Goal: Information Seeking & Learning: Check status

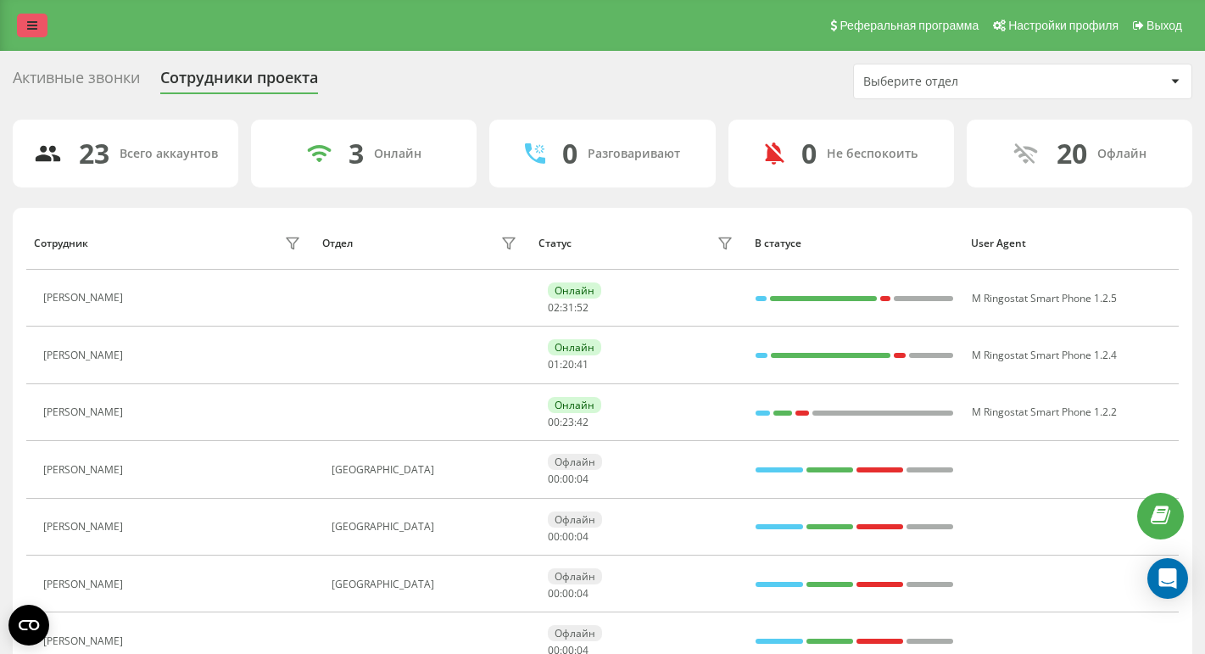
click at [21, 25] on link at bounding box center [32, 26] width 31 height 24
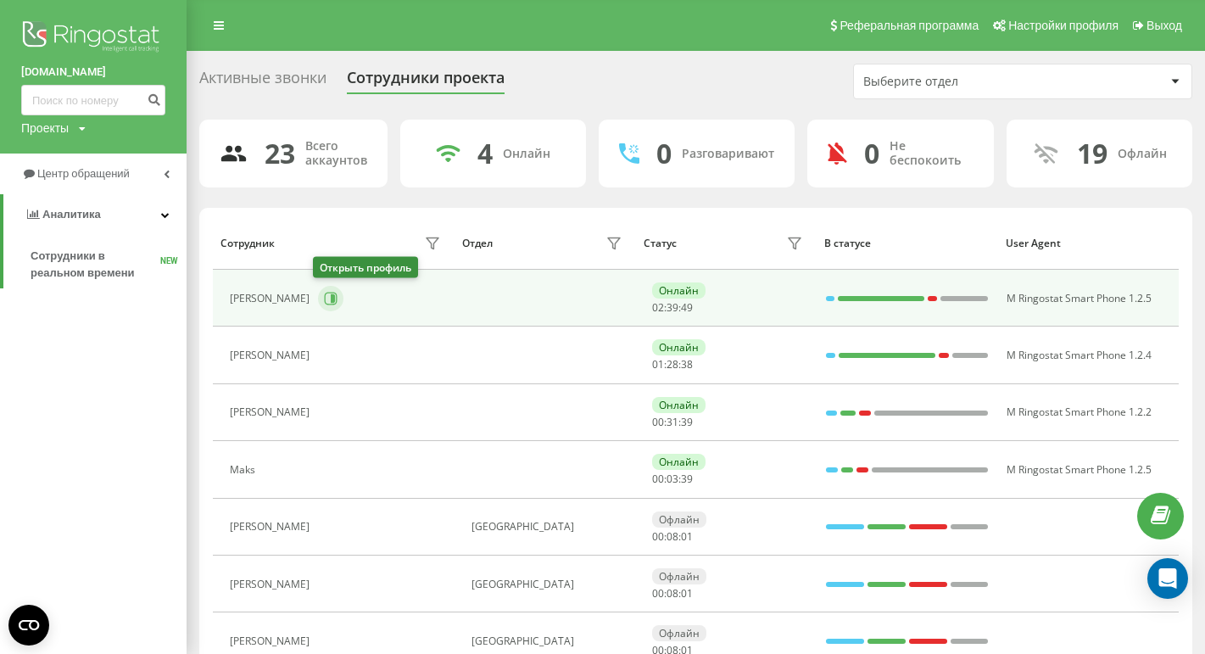
click at [324, 295] on icon at bounding box center [331, 299] width 14 height 14
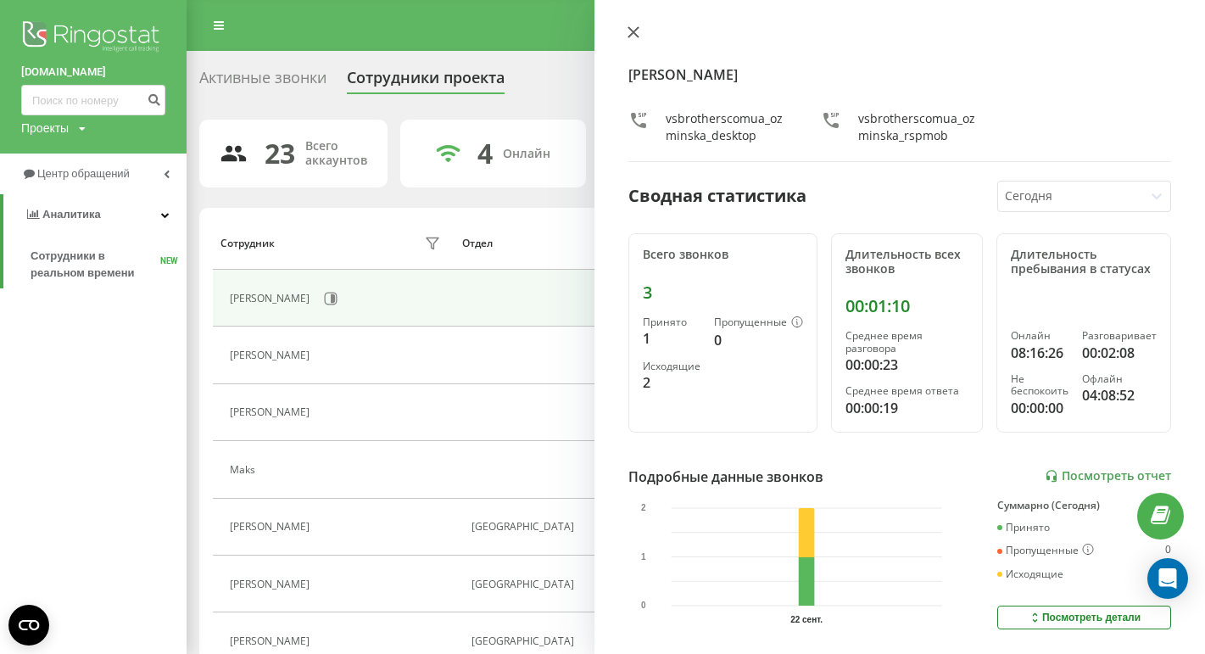
click at [642, 31] on button at bounding box center [634, 33] width 22 height 16
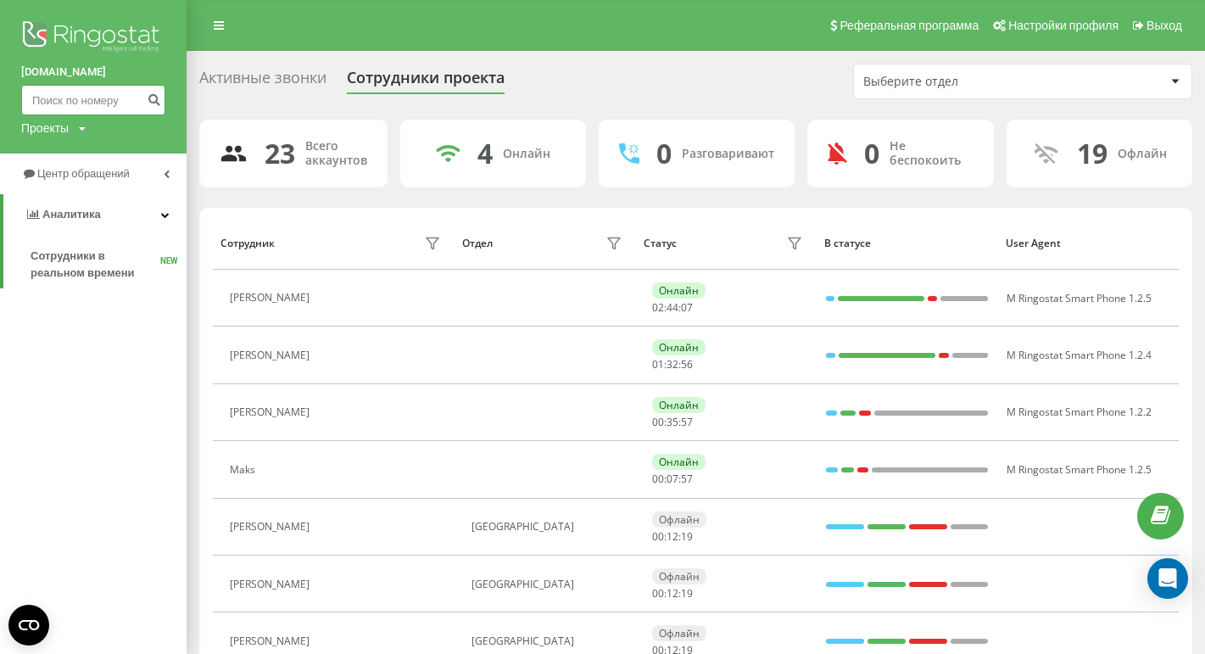
click at [114, 95] on input at bounding box center [93, 100] width 144 height 31
paste input "795 627 220"
type input "795 627 220"
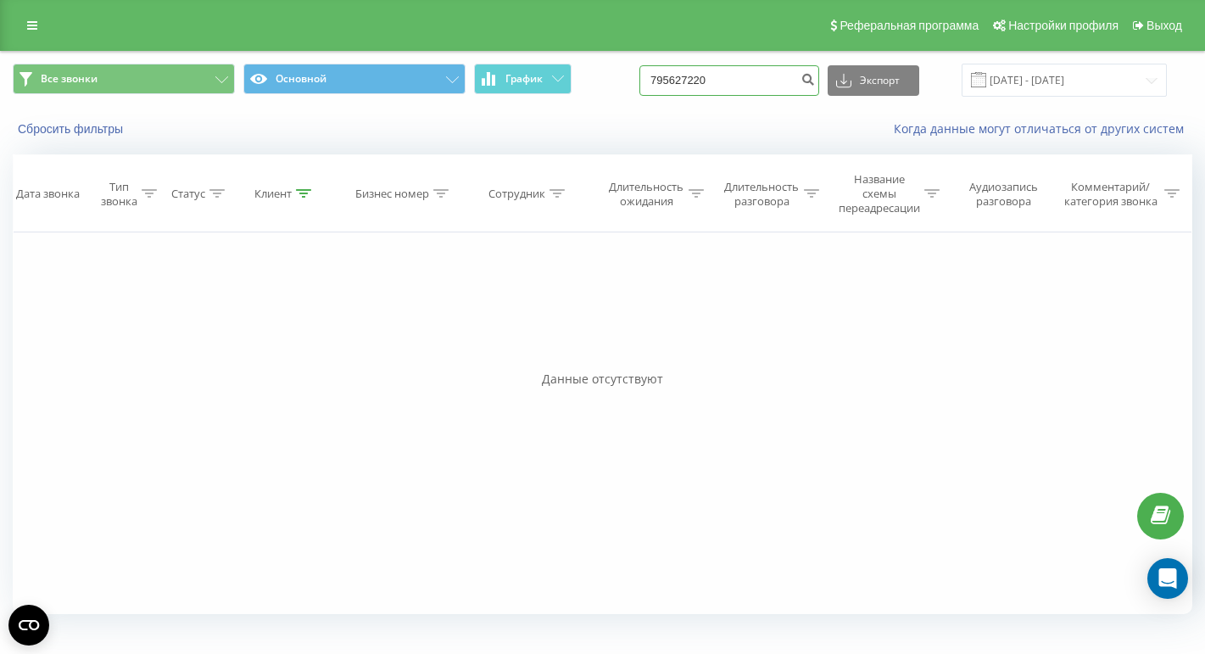
click at [757, 75] on input "795627220" at bounding box center [730, 80] width 180 height 31
paste input "531 384 931"
type input "531 384 931"
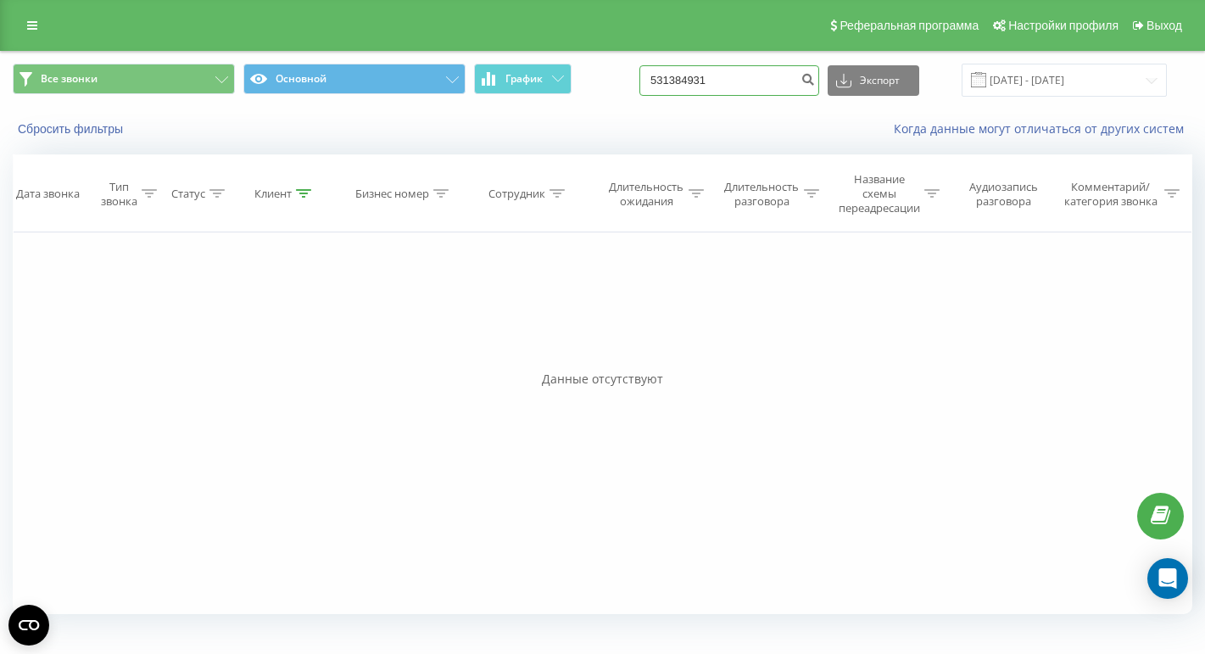
click at [746, 87] on input "531384931" at bounding box center [730, 80] width 180 height 31
paste input "531 384 931"
type input "531 384 931"
click at [714, 81] on input "531384931" at bounding box center [730, 80] width 180 height 31
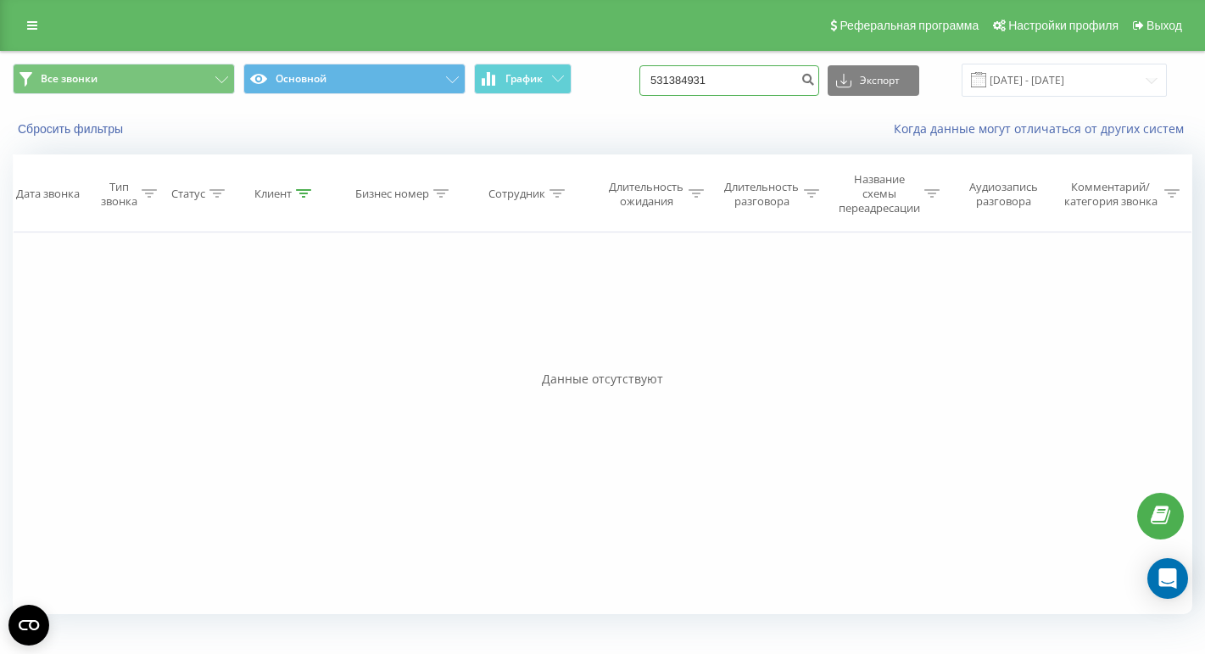
click at [714, 81] on input "531384931" at bounding box center [730, 80] width 180 height 31
paste input "501 313 512"
type input "501 313 512"
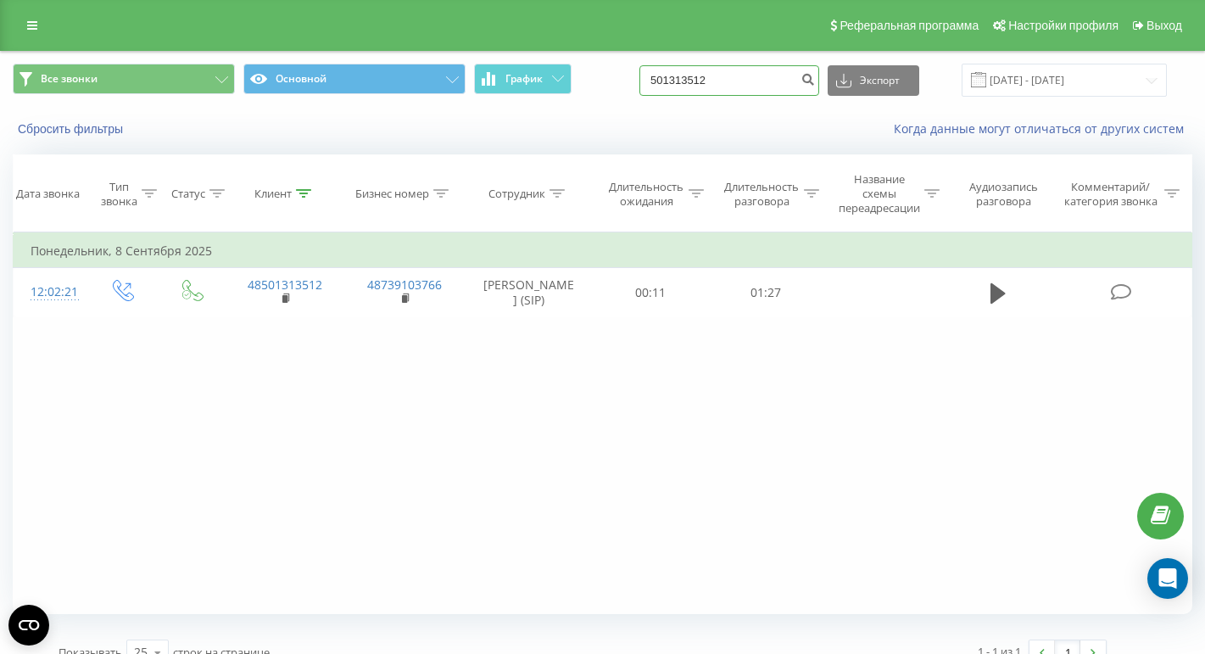
click at [703, 78] on input "501313512" at bounding box center [730, 80] width 180 height 31
paste input "509 000 000"
type input "509 000 000"
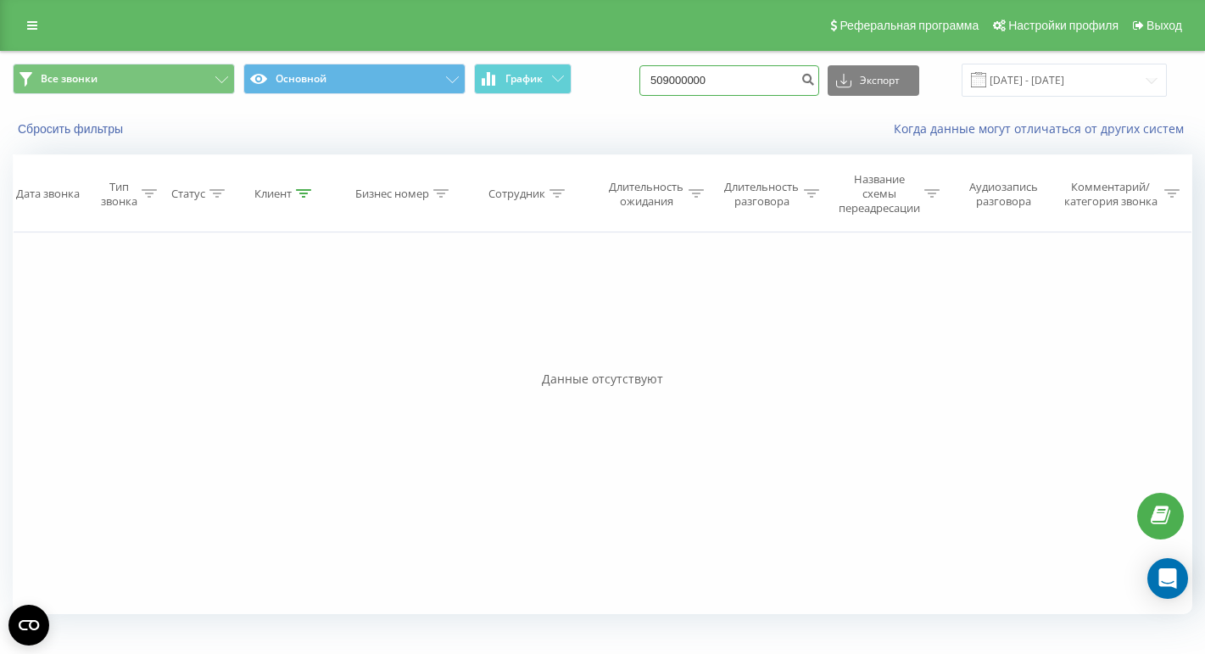
click at [730, 89] on input "509000000" at bounding box center [730, 80] width 180 height 31
paste input "531 999 497"
type input "531 999 497"
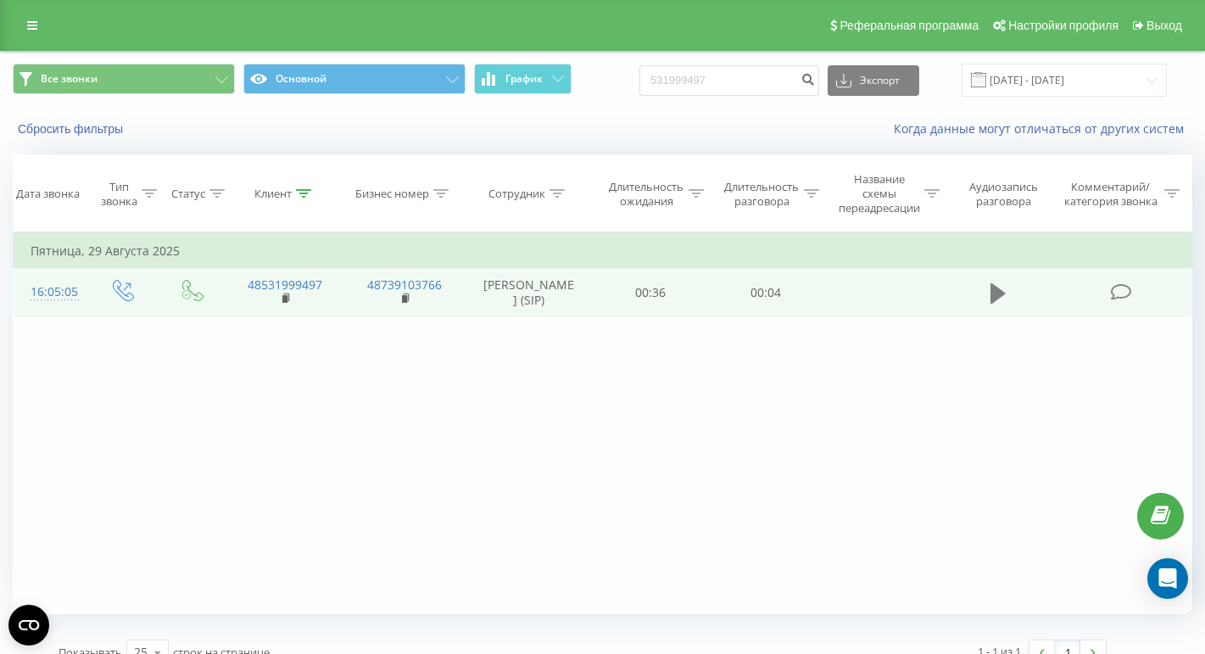
click at [988, 282] on button at bounding box center [998, 293] width 25 height 25
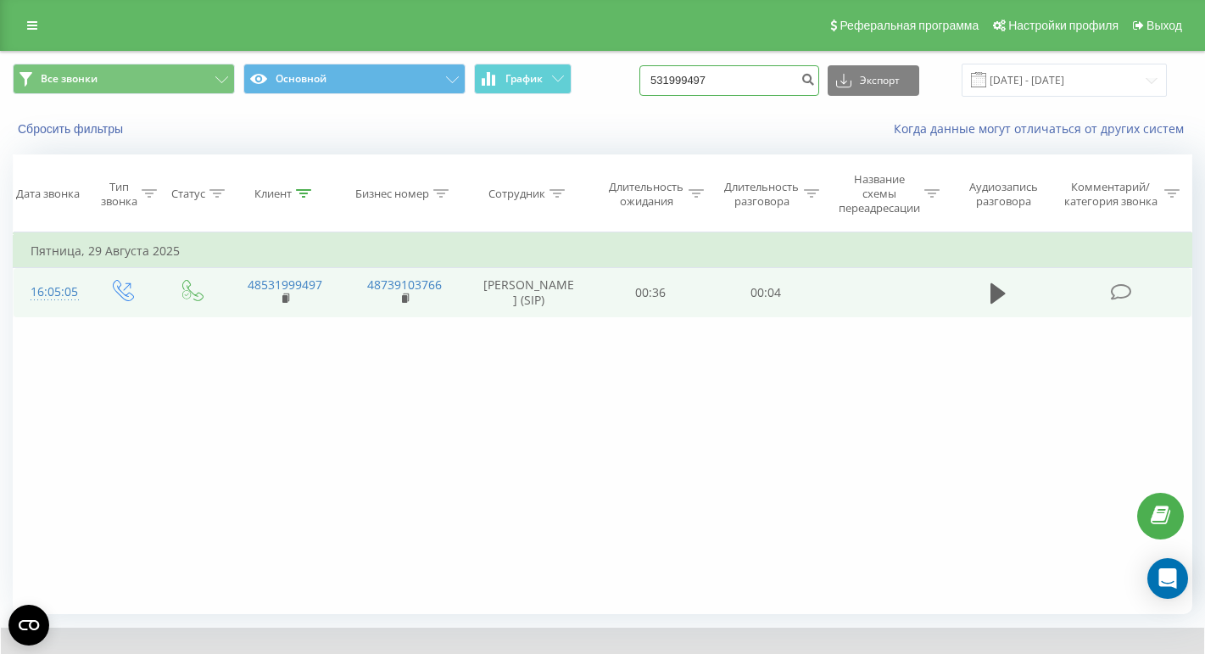
click at [760, 78] on input "531999497" at bounding box center [730, 80] width 180 height 31
paste input "533 707 870"
type input "533 707 870"
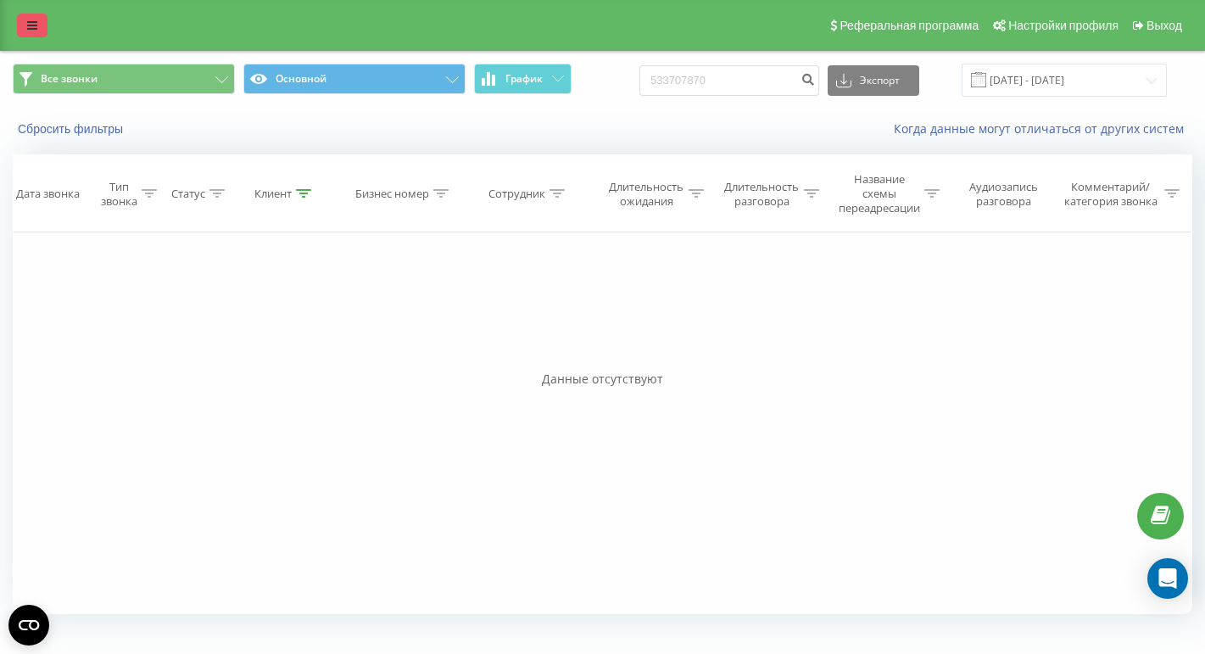
click at [41, 25] on link at bounding box center [32, 26] width 31 height 24
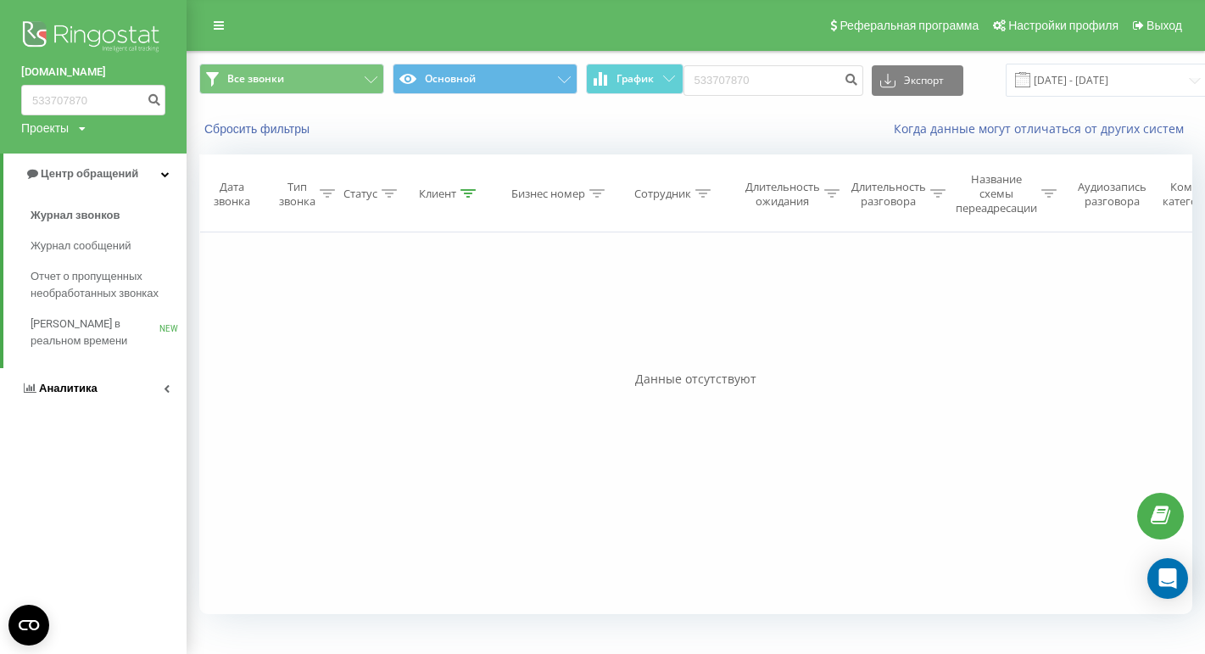
click at [92, 391] on span "Аналитика" at bounding box center [68, 388] width 59 height 13
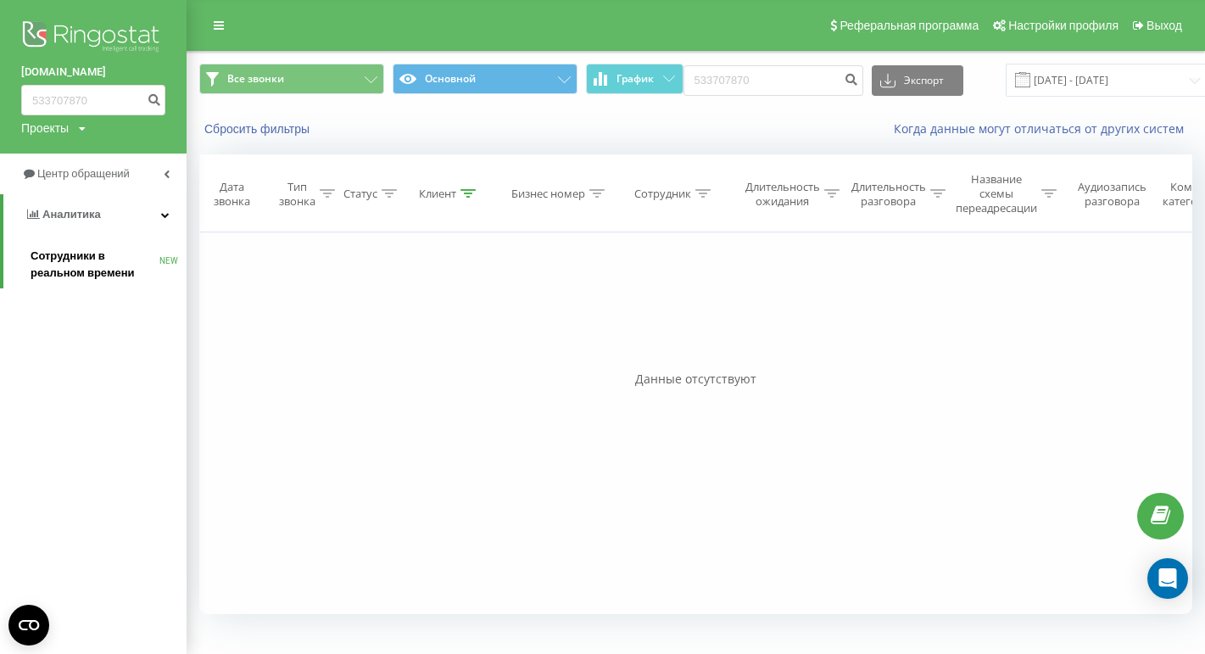
click at [120, 259] on span "Сотрудники в реальном времени" at bounding box center [95, 265] width 129 height 34
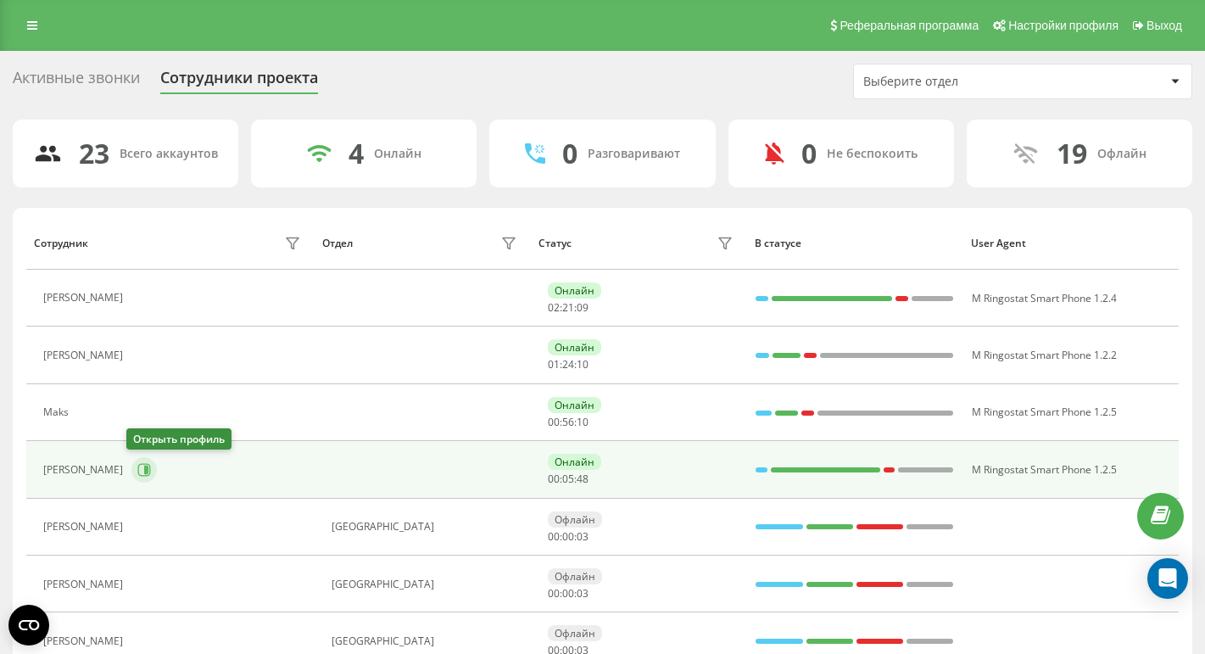
click at [131, 469] on button at bounding box center [143, 469] width 25 height 25
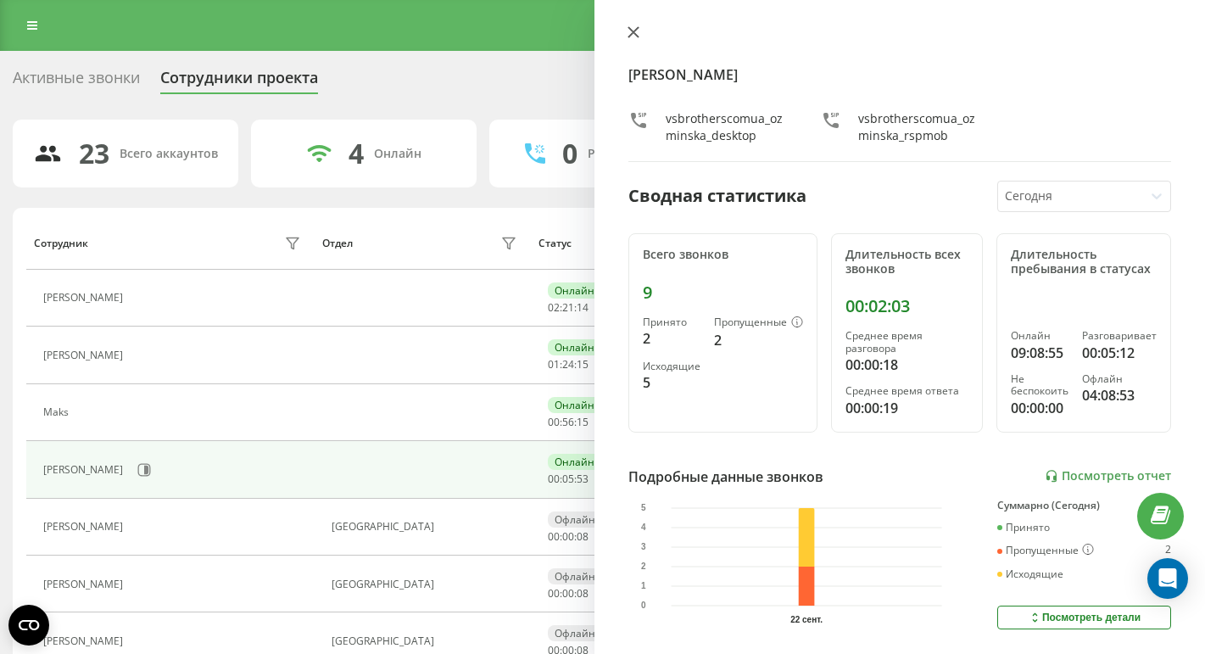
click at [636, 30] on icon at bounding box center [633, 32] width 10 height 10
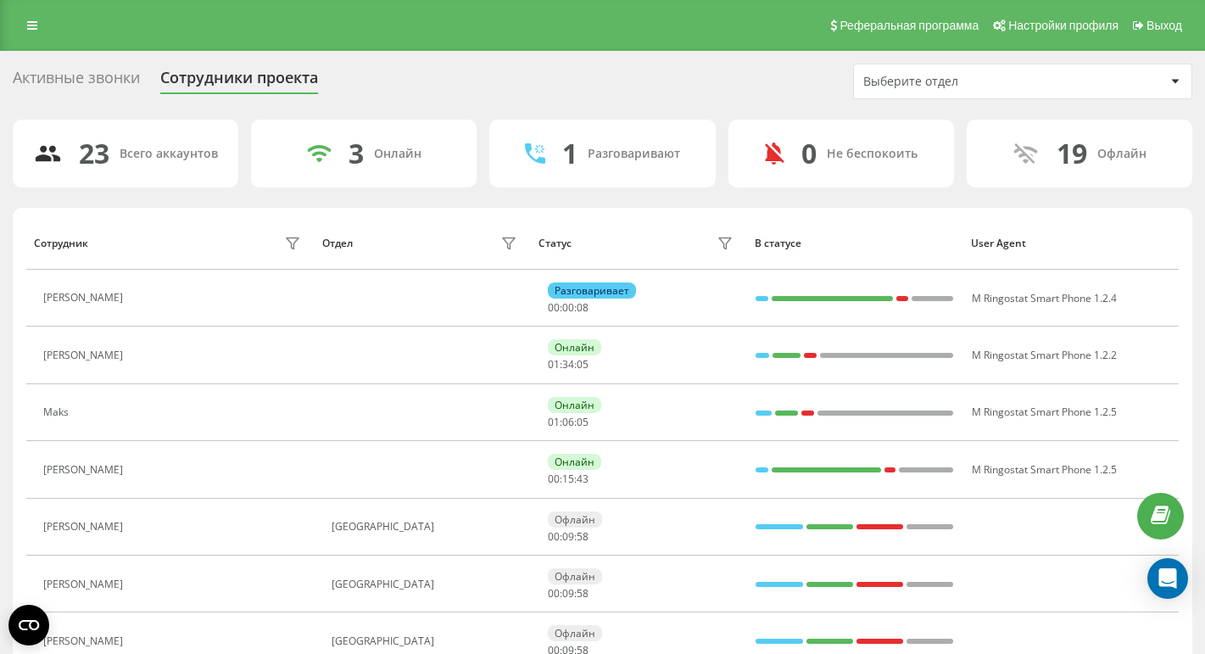
click at [37, 37] on div "Реферальная программа Настройки профиля Выход" at bounding box center [602, 25] width 1205 height 51
click at [34, 31] on icon at bounding box center [32, 26] width 10 height 12
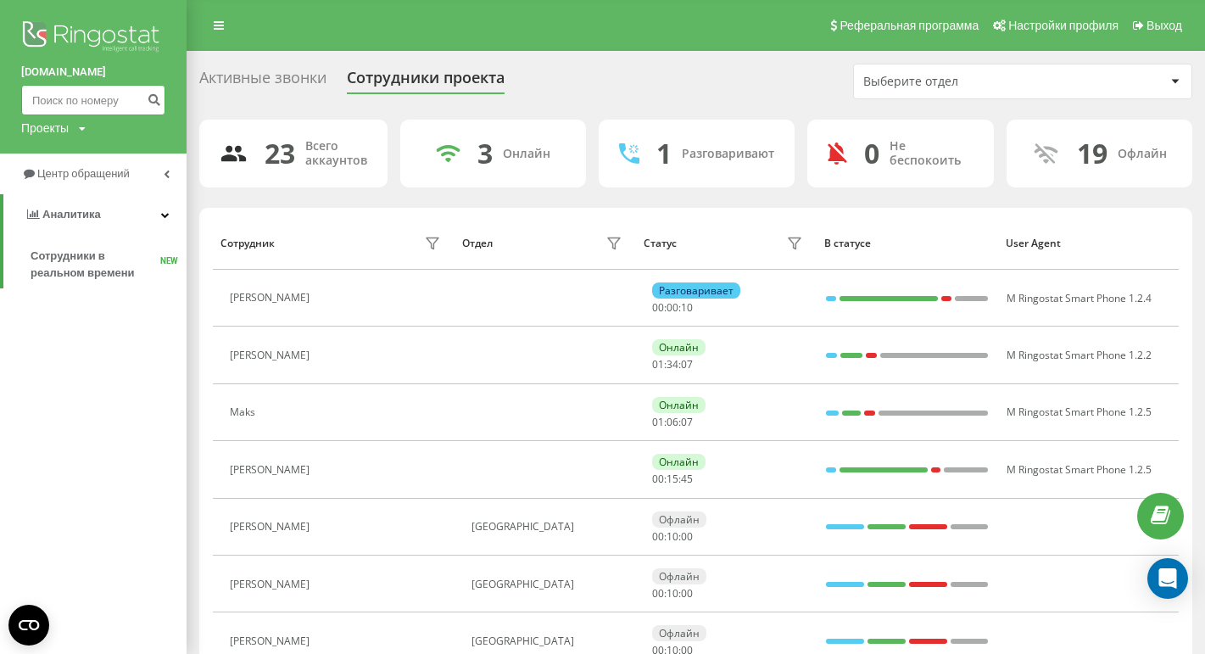
click at [81, 103] on input at bounding box center [93, 100] width 144 height 31
paste input "+48 502 116 528"
click at [36, 102] on input "+48 502 116 528" at bounding box center [93, 100] width 144 height 31
type input "48 502 116 528"
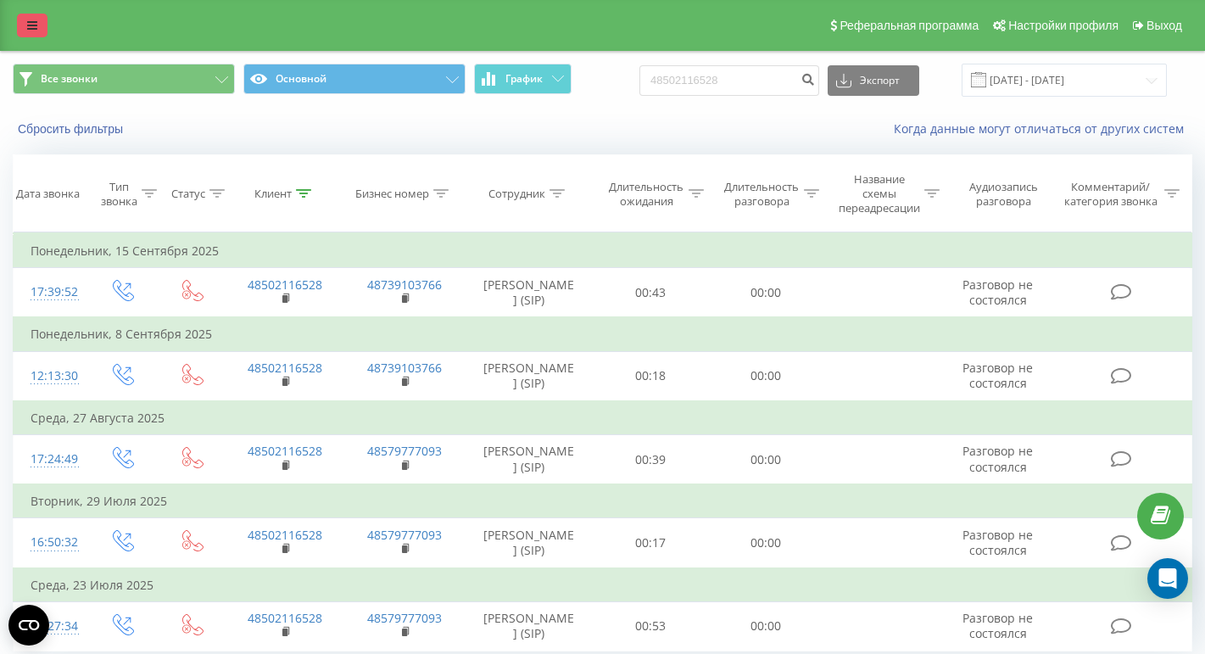
click at [33, 29] on icon at bounding box center [32, 26] width 10 height 12
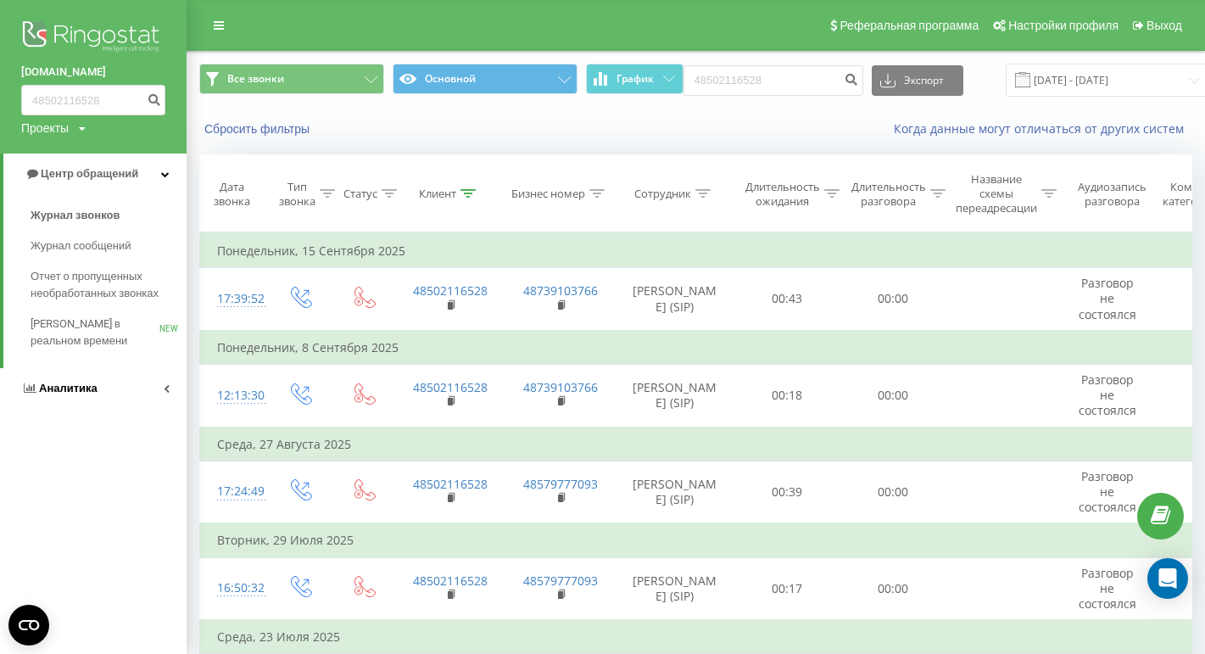
click at [71, 391] on span "Аналитика" at bounding box center [68, 388] width 59 height 13
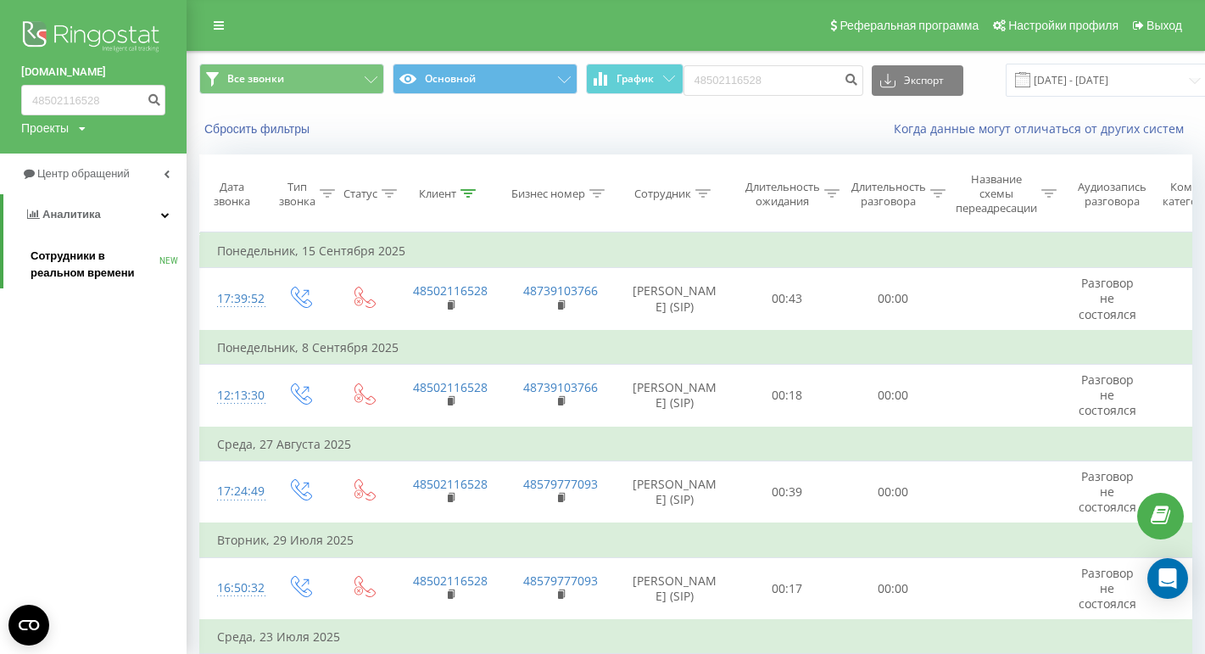
click at [100, 265] on span "Сотрудники в реальном времени" at bounding box center [95, 265] width 129 height 34
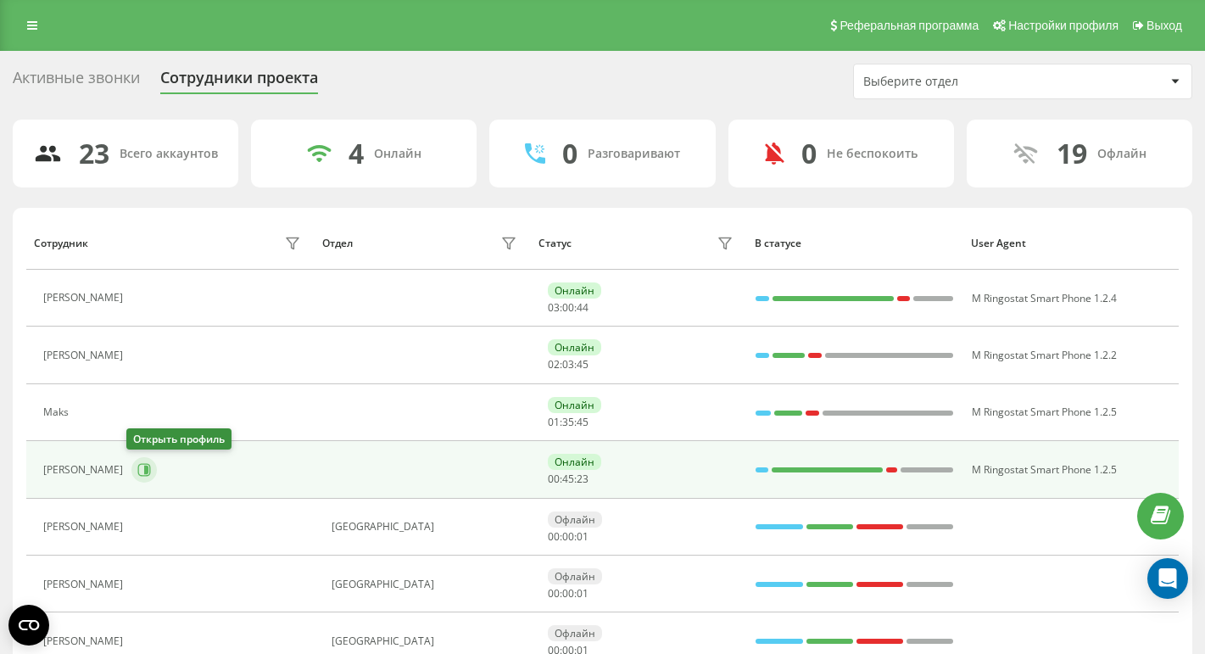
click at [148, 476] on button at bounding box center [143, 469] width 25 height 25
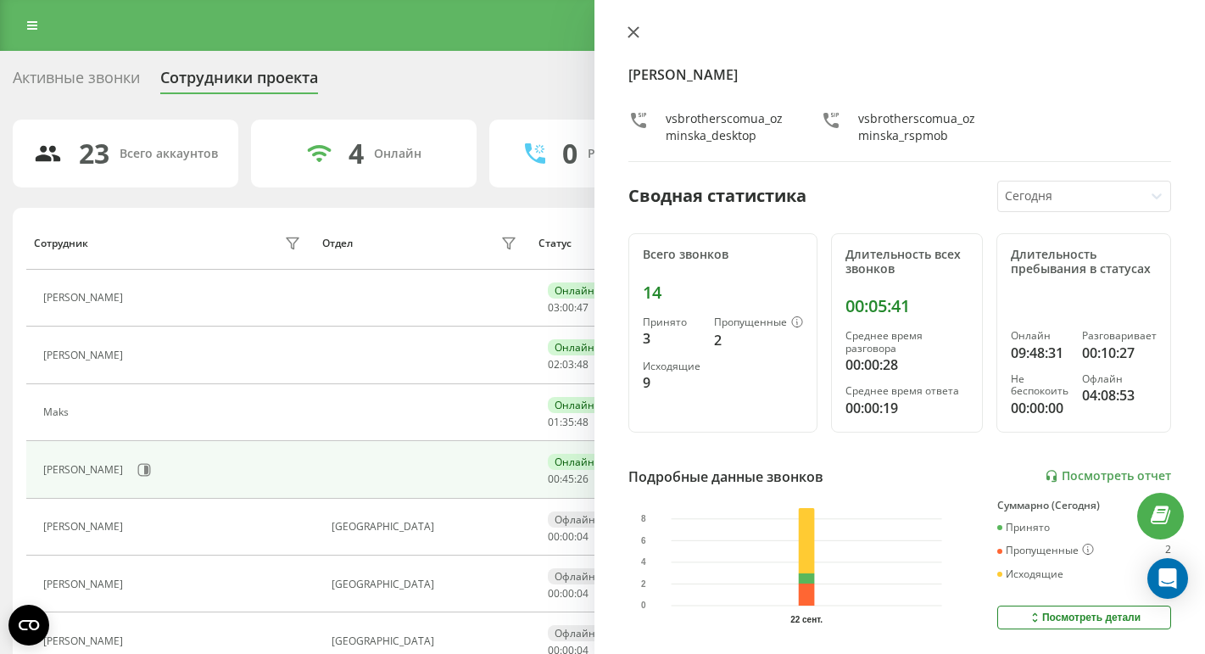
click at [628, 28] on icon at bounding box center [633, 32] width 10 height 10
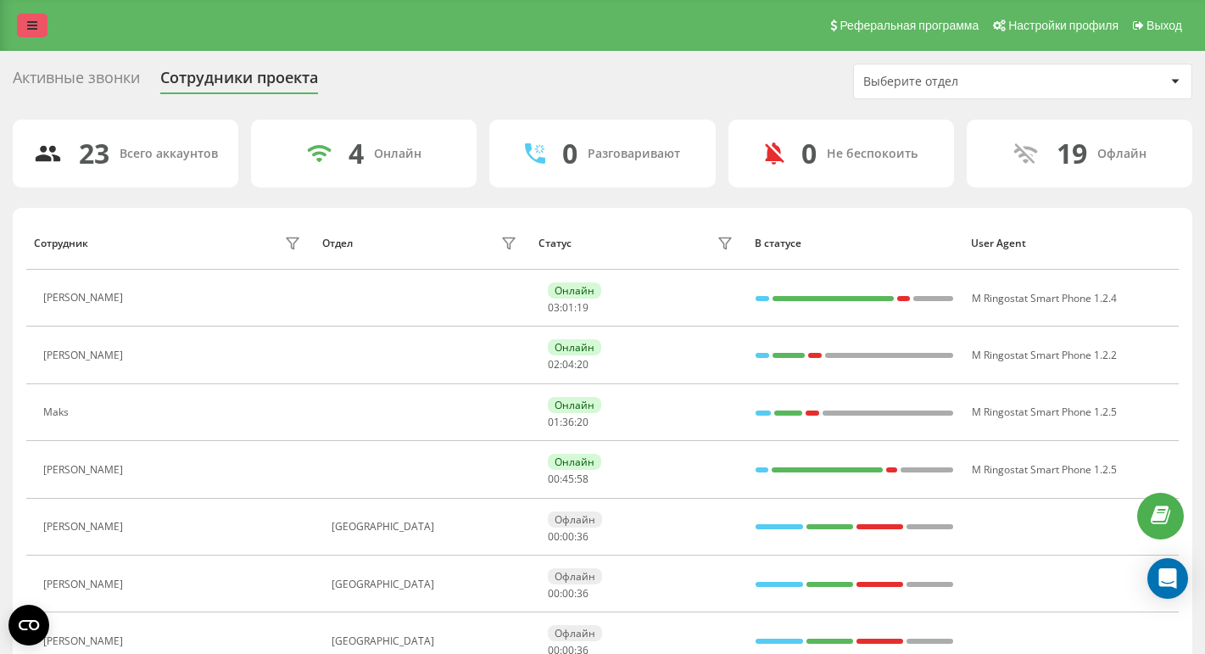
click at [37, 14] on link at bounding box center [32, 26] width 31 height 24
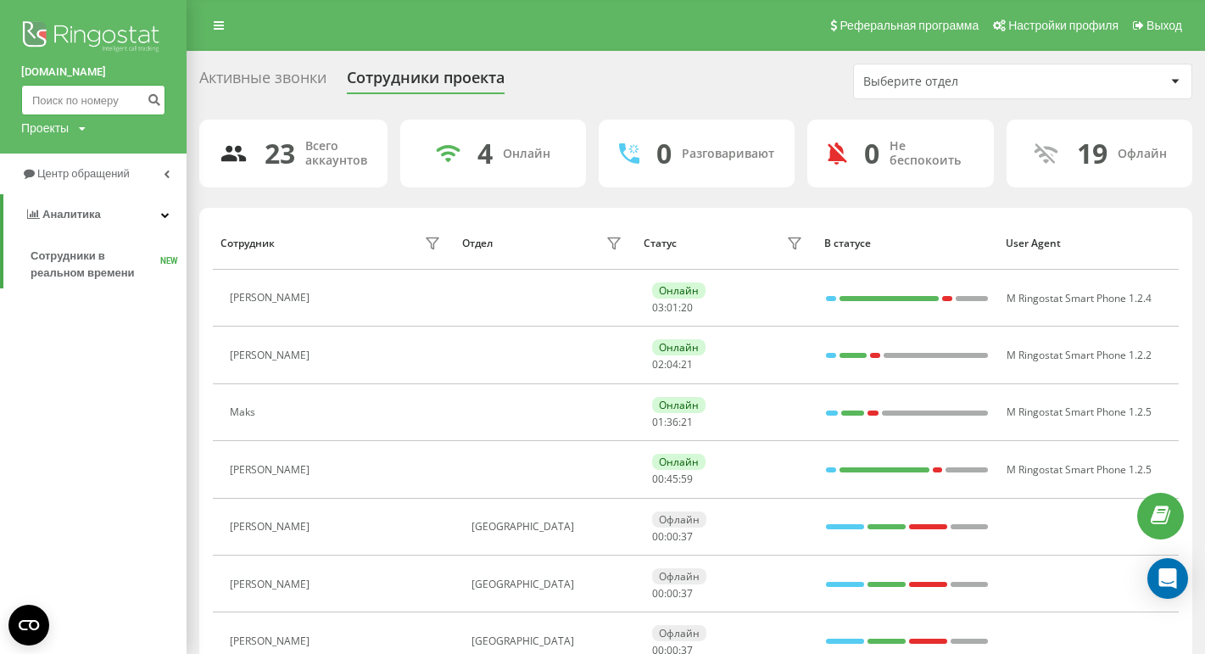
click at [60, 102] on input at bounding box center [93, 100] width 144 height 31
paste input "533 707 870"
type input "533 707 870"
